Goal: Task Accomplishment & Management: Manage account settings

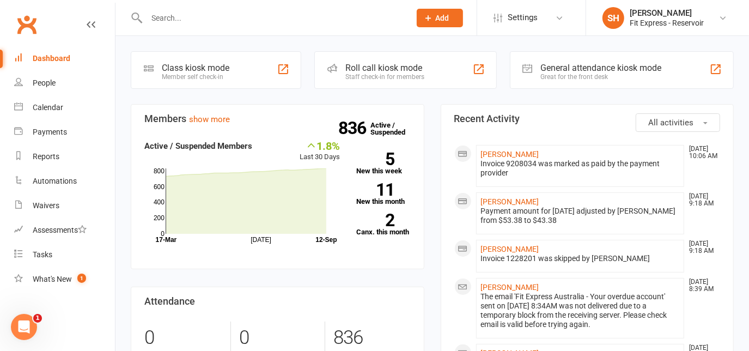
scroll to position [46, 0]
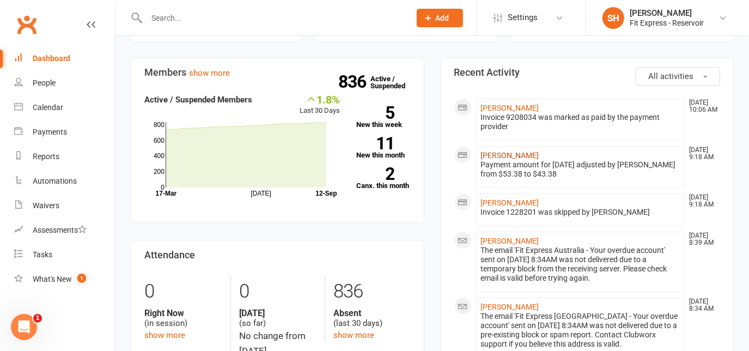
click at [510, 155] on link "[PERSON_NAME]" at bounding box center [510, 155] width 58 height 9
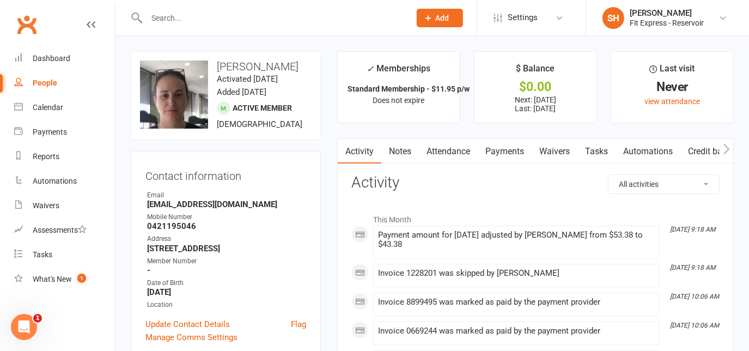
click at [515, 148] on link "Payments" at bounding box center [505, 151] width 54 height 25
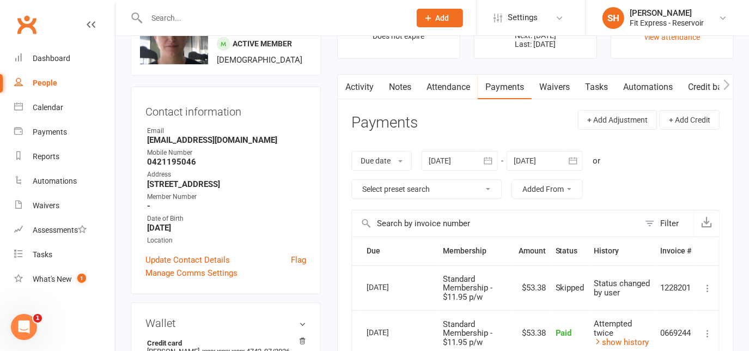
scroll to position [64, 0]
click at [386, 93] on link "Notes" at bounding box center [400, 87] width 38 height 25
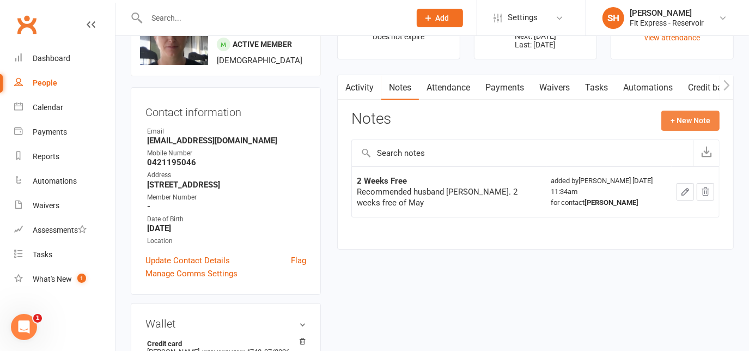
click at [694, 125] on button "+ New Note" at bounding box center [690, 121] width 58 height 20
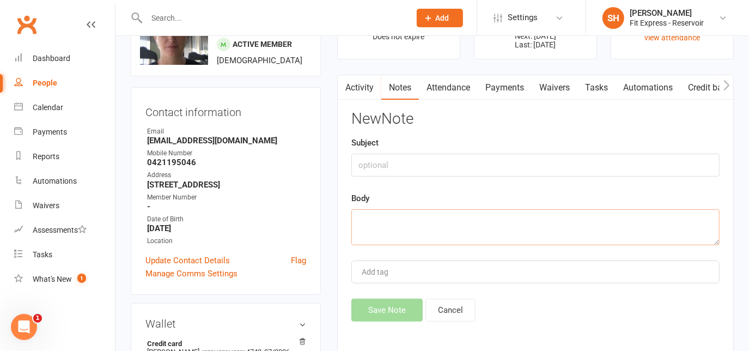
click at [430, 228] on textarea at bounding box center [535, 227] width 368 height 36
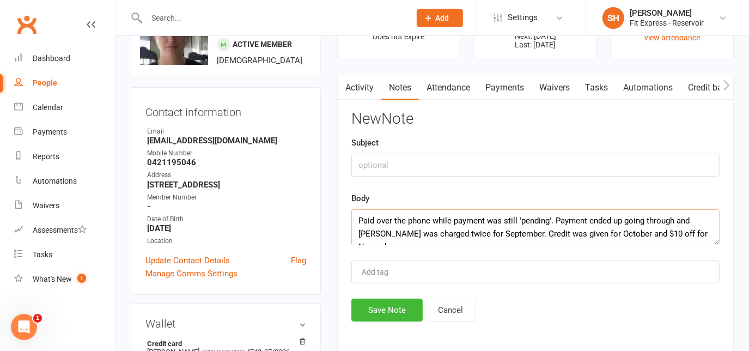
type textarea "Paid over the phone while payment was still 'pending'. Payment ended up going t…"
click at [485, 158] on input "text" at bounding box center [535, 165] width 368 height 23
click at [495, 129] on div "New Note Subject Body Paid over the phone while payment was still 'pending'. Pa…" at bounding box center [535, 216] width 368 height 211
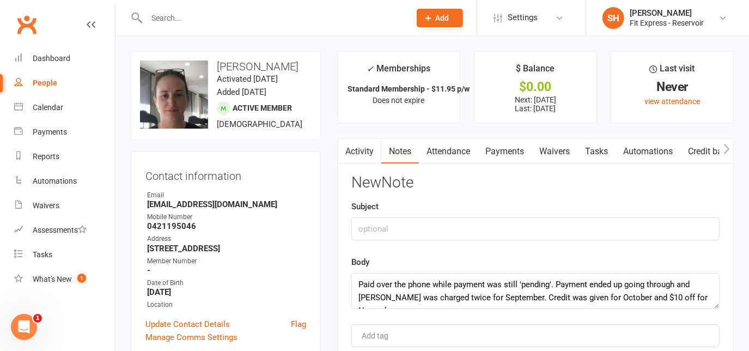
scroll to position [21, 0]
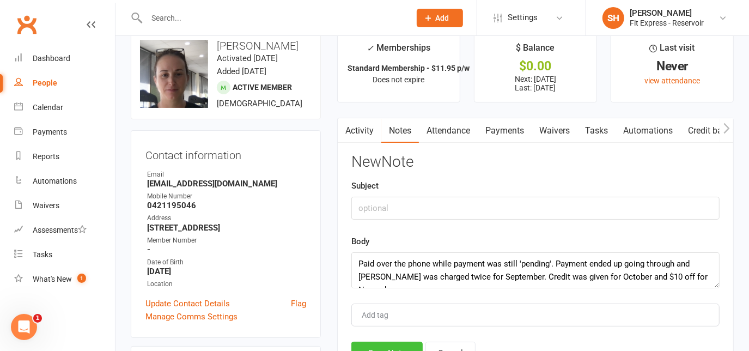
click at [372, 347] on button "Save Note" at bounding box center [386, 353] width 71 height 23
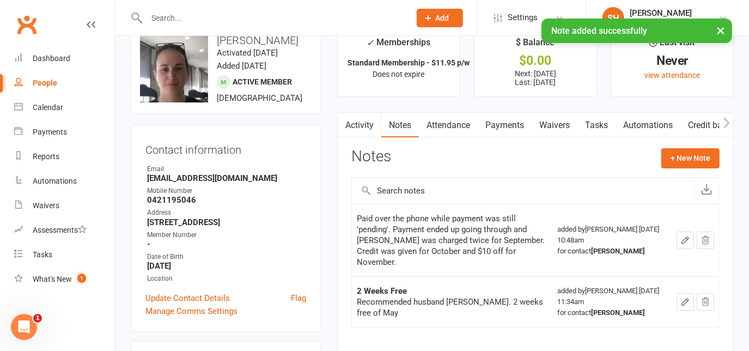
scroll to position [27, 0]
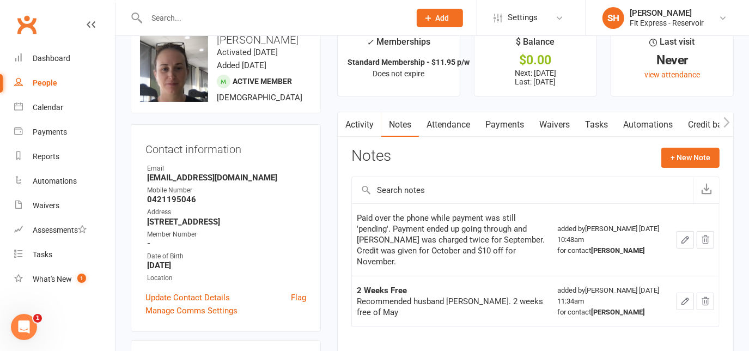
click at [677, 233] on button "button" at bounding box center [685, 239] width 17 height 17
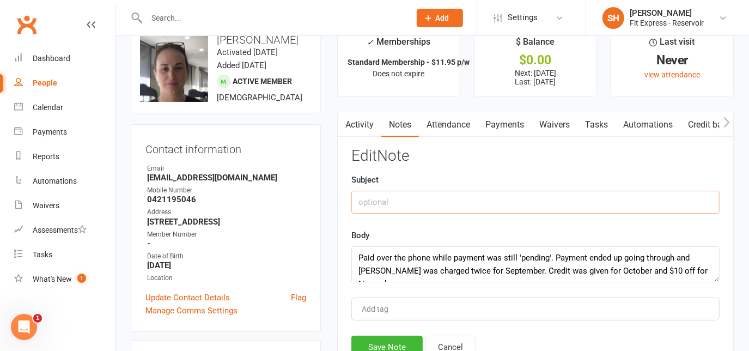
click at [524, 195] on input "text" at bounding box center [535, 202] width 368 height 23
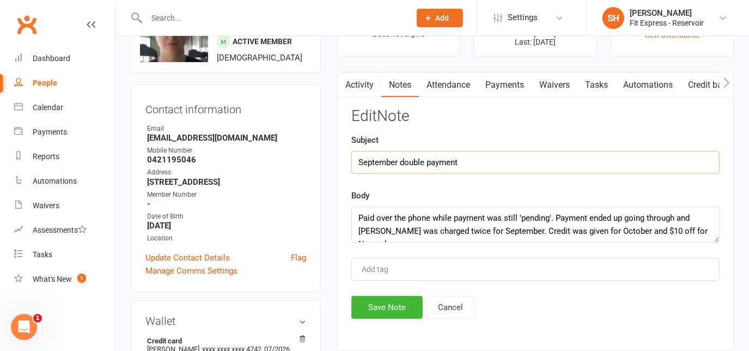
scroll to position [71, 0]
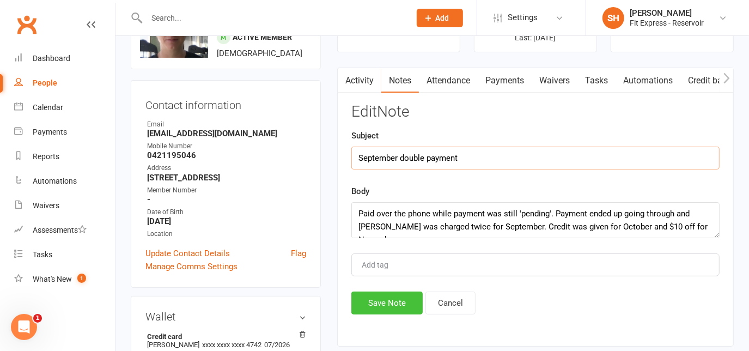
type input "September double payment"
click at [391, 302] on button "Save Note" at bounding box center [386, 302] width 71 height 23
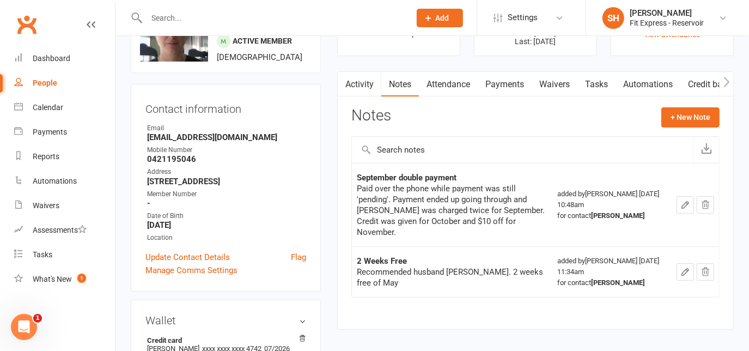
scroll to position [75, 0]
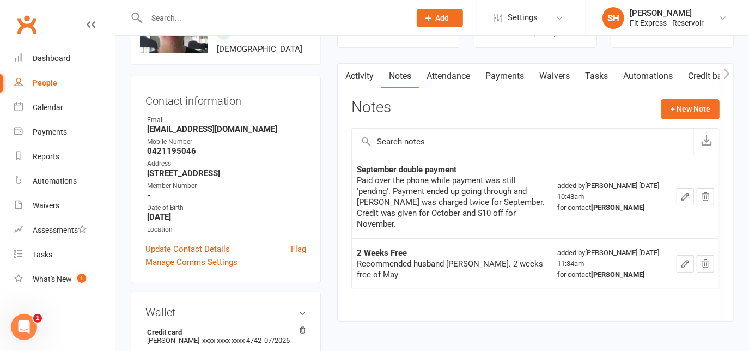
click at [504, 75] on link "Payments" at bounding box center [505, 76] width 54 height 25
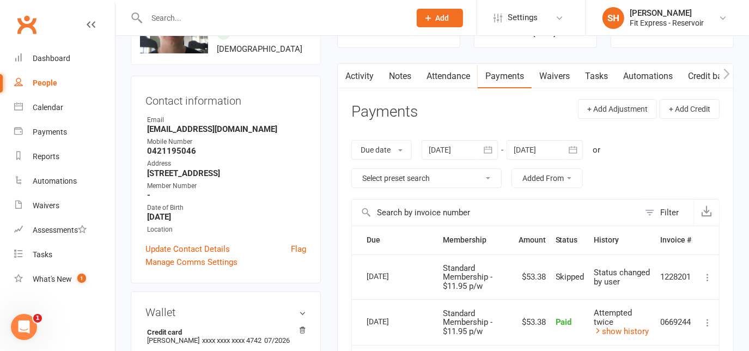
click at [397, 72] on link "Notes" at bounding box center [400, 76] width 38 height 25
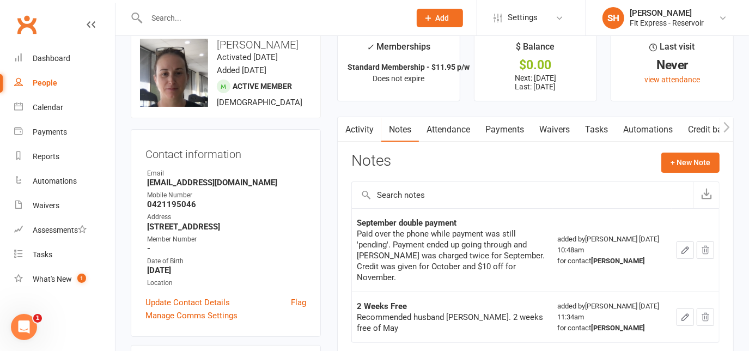
scroll to position [22, 0]
click at [23, 29] on link "Clubworx" at bounding box center [26, 24] width 27 height 27
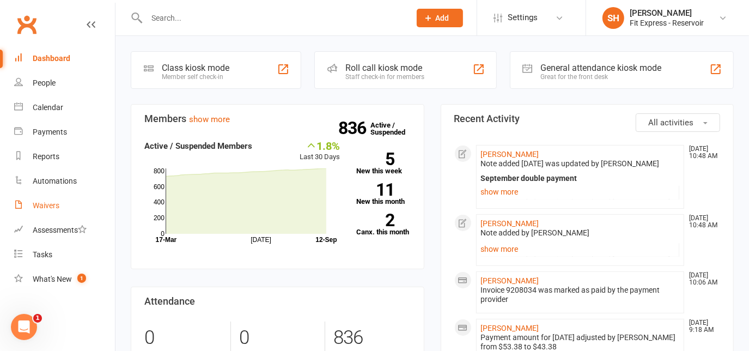
click at [58, 209] on div "Waivers" at bounding box center [46, 205] width 27 height 9
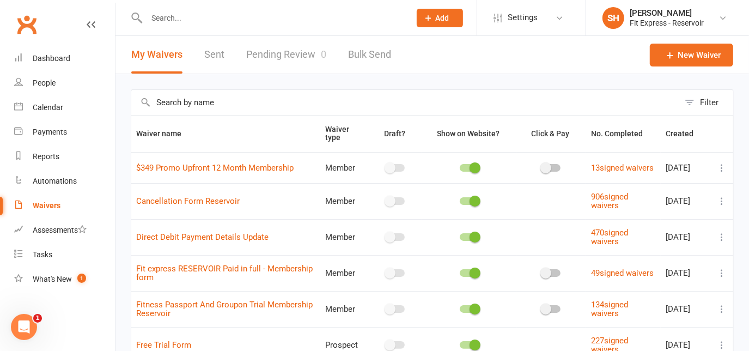
click at [305, 59] on link "Pending Review 0" at bounding box center [286, 55] width 80 height 38
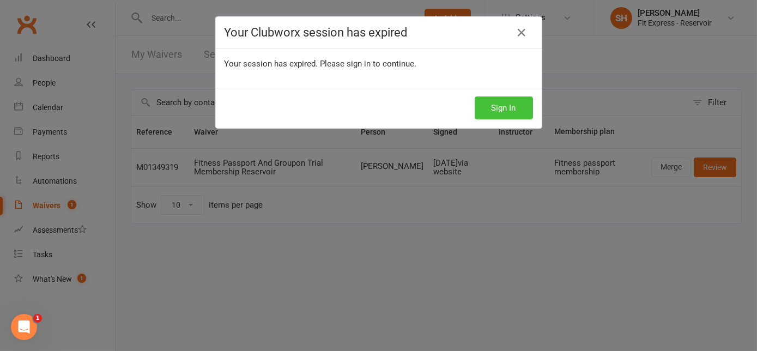
click at [499, 105] on button "Sign In" at bounding box center [504, 107] width 58 height 23
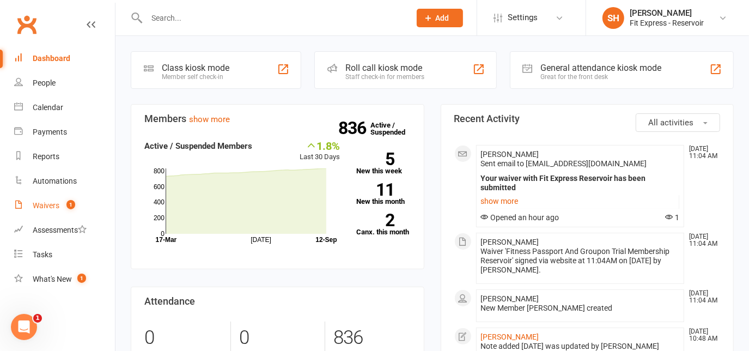
click at [40, 202] on div "Waivers" at bounding box center [46, 205] width 27 height 9
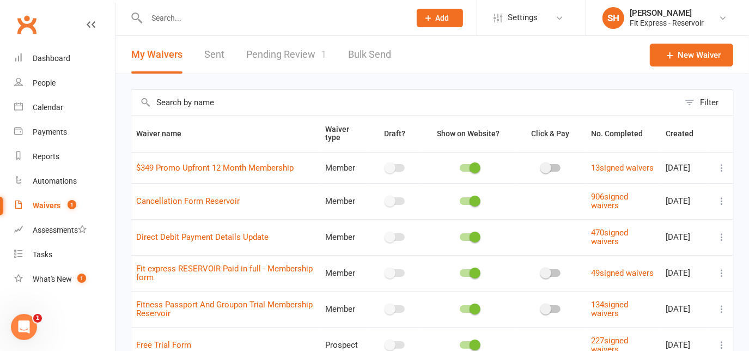
click at [30, 24] on link "Clubworx" at bounding box center [26, 24] width 27 height 27
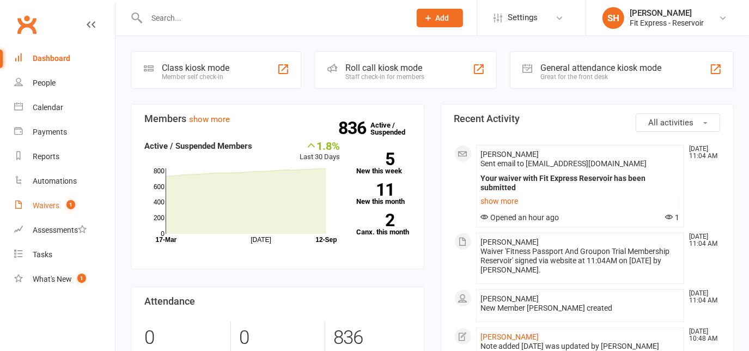
click at [57, 205] on div "Waivers" at bounding box center [46, 205] width 27 height 9
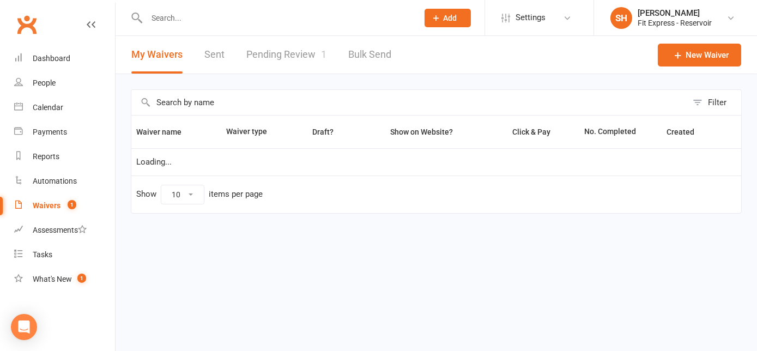
click at [273, 58] on link "Pending Review 1" at bounding box center [286, 55] width 80 height 38
